Goal: Task Accomplishment & Management: Use online tool/utility

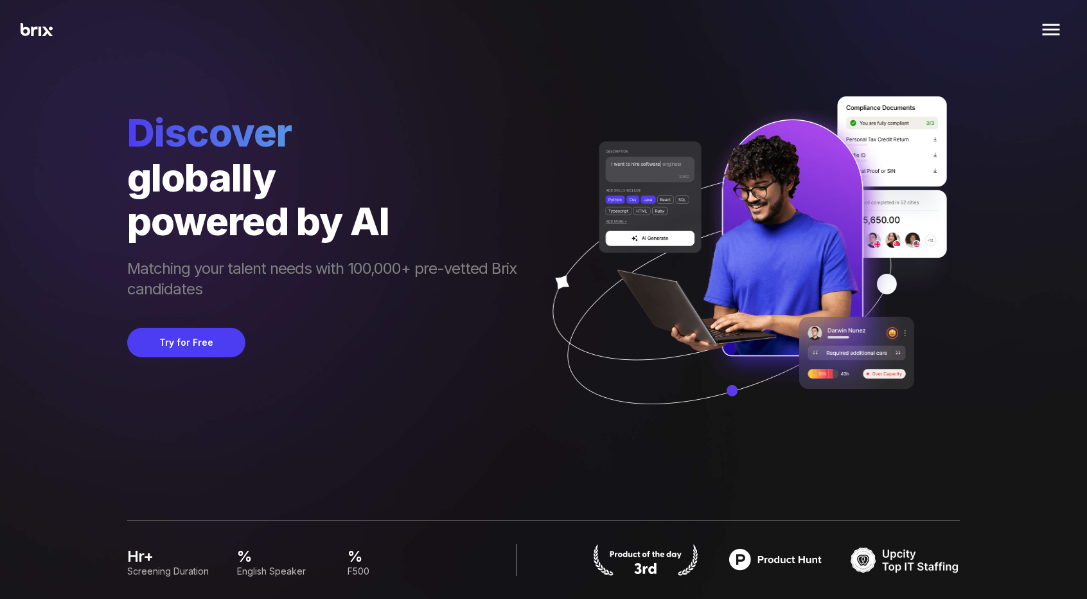
drag, startPoint x: 294, startPoint y: 398, endPoint x: 271, endPoint y: 351, distance: 52.6
click at [294, 398] on div "Discover globally powered by AI Matching your talent needs with 100,000+ pre-ve…" at bounding box center [328, 275] width 402 height 333
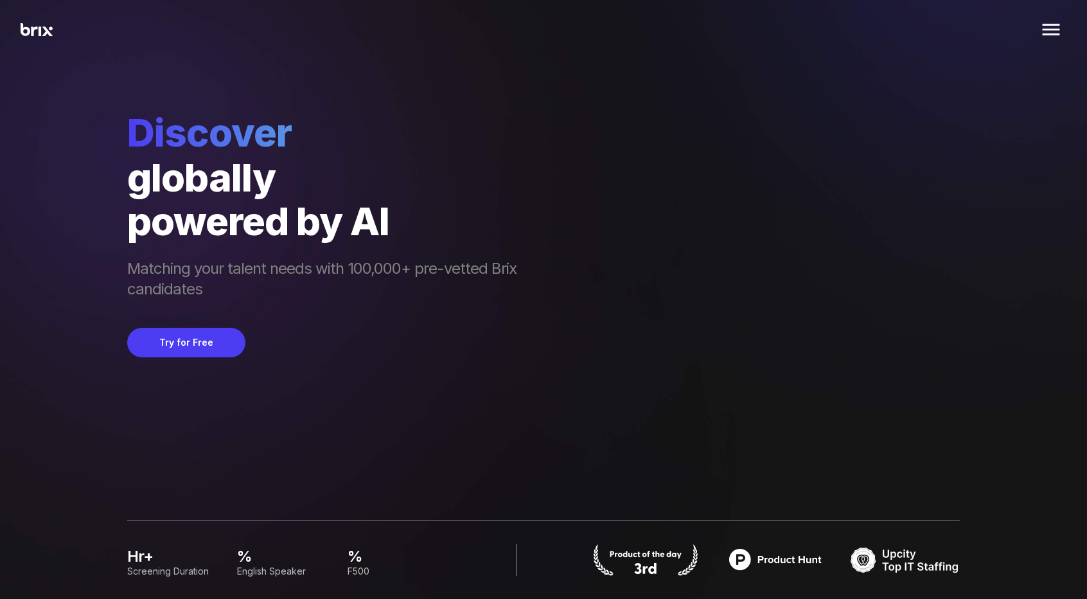
drag, startPoint x: 274, startPoint y: 442, endPoint x: 308, endPoint y: 408, distance: 48.2
click at [274, 442] on div "Discover globally powered by AI Matching your talent needs with 100,000+ pre-ve…" at bounding box center [328, 275] width 402 height 333
click at [237, 412] on div "Discover globally powered by AI Matching your talent needs with 100,000+ pre-ve…" at bounding box center [328, 275] width 402 height 333
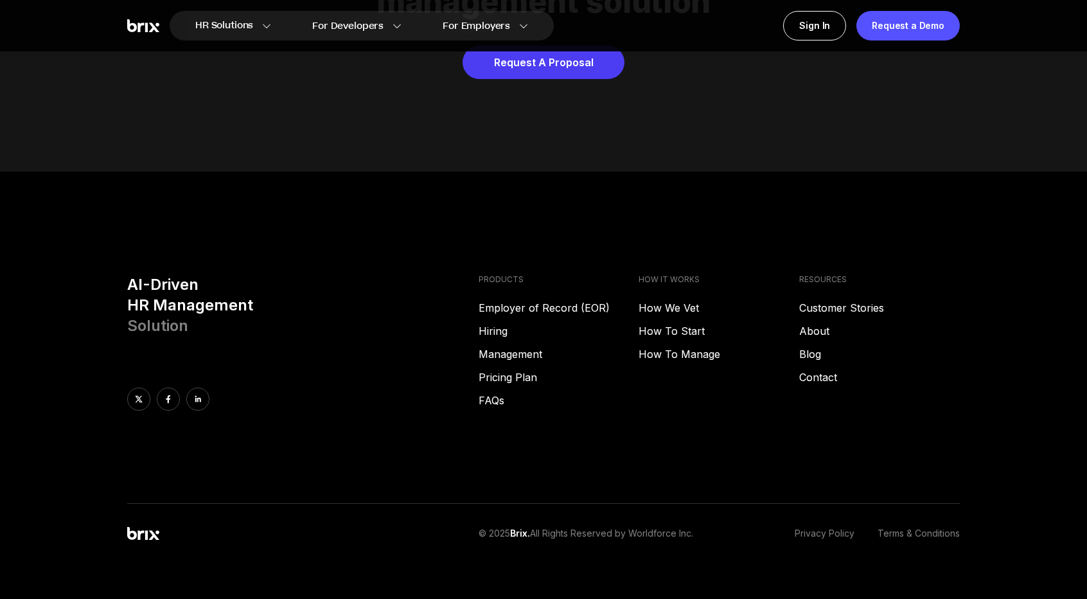
scroll to position [6560, 0]
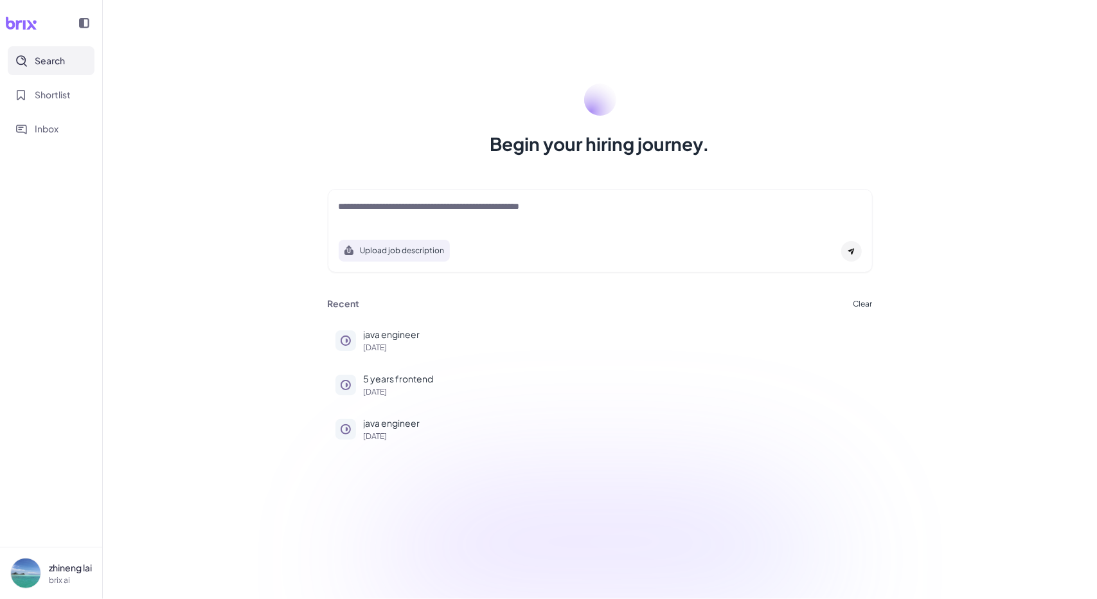
click at [84, 25] on icon at bounding box center [84, 23] width 10 height 10
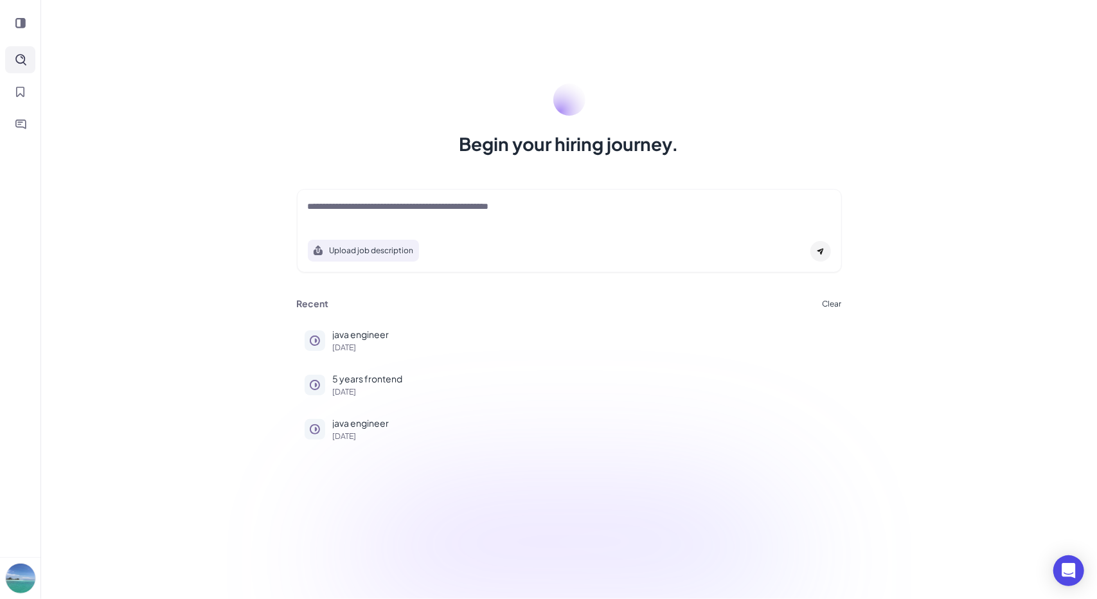
click at [21, 32] on div at bounding box center [20, 23] width 30 height 26
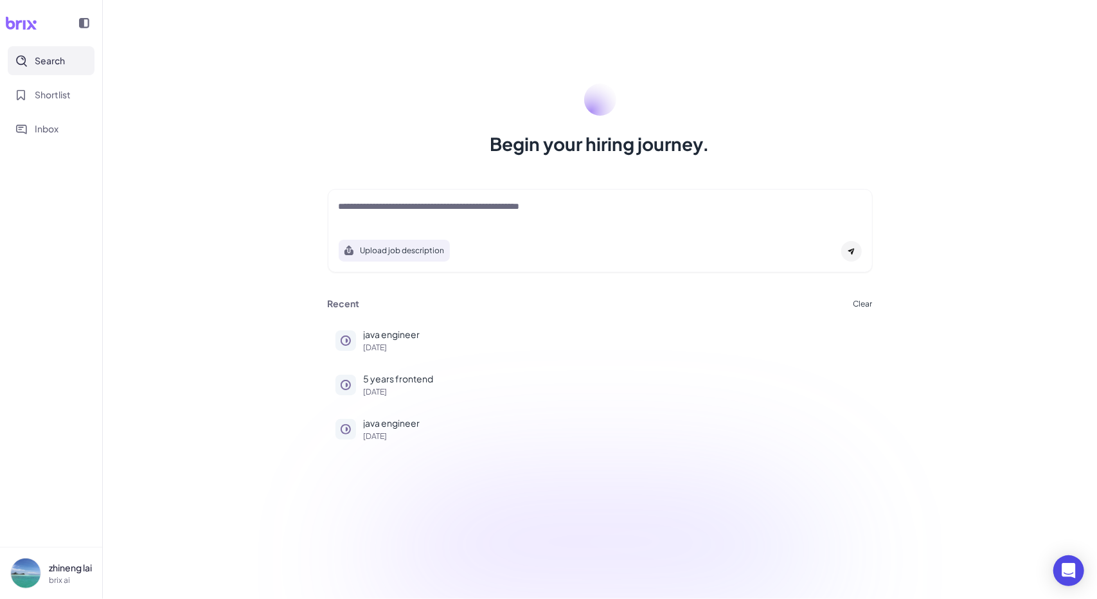
click at [391, 214] on div at bounding box center [600, 213] width 523 height 26
click at [96, 247] on nav "Search Shortlist Inbox" at bounding box center [51, 296] width 102 height 501
click at [78, 26] on div at bounding box center [84, 23] width 26 height 26
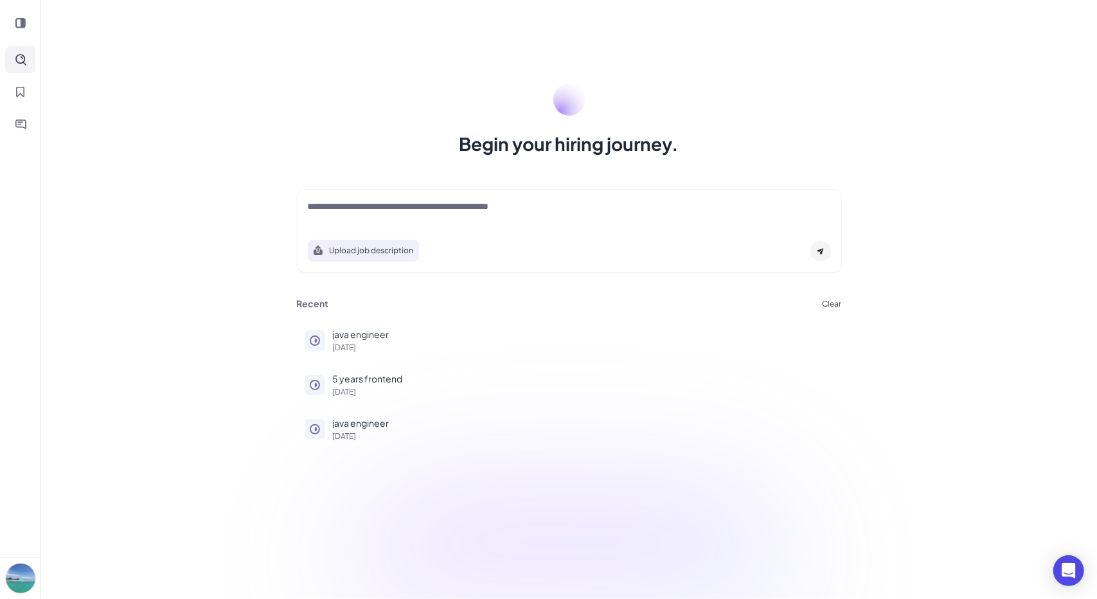
click at [210, 350] on div "Begin your hiring journey. Upload job description Job Titles Location Years of …" at bounding box center [569, 299] width 1056 height 599
click at [203, 385] on div "Begin your hiring journey. Upload job description Job Titles Location Years of …" at bounding box center [569, 299] width 1056 height 599
click at [634, 175] on div "Begin your hiring journey. Upload job description Job Titles Location Years of …" at bounding box center [569, 299] width 1056 height 599
click at [224, 332] on div "Begin your hiring journey. Upload job description Job Titles Location Years of …" at bounding box center [569, 299] width 1056 height 599
click at [283, 371] on div "Recent Clear java engineer [DATE] 5 years frontend [DATE] java engineer [DATE]" at bounding box center [569, 373] width 576 height 163
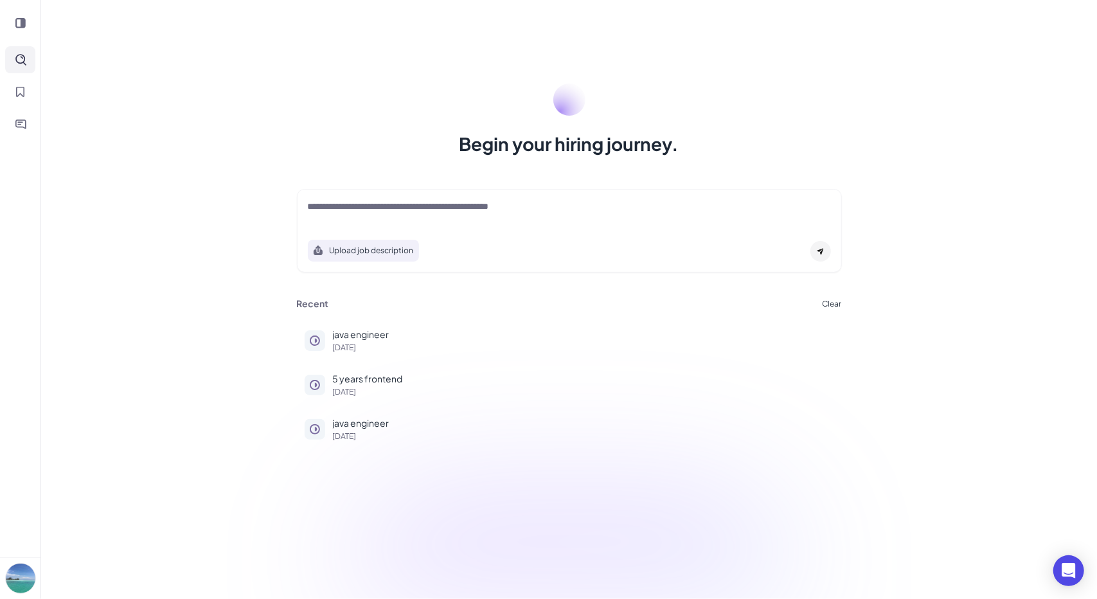
drag, startPoint x: 281, startPoint y: 591, endPoint x: 301, endPoint y: 592, distance: 19.3
